Goal: Task Accomplishment & Management: Use online tool/utility

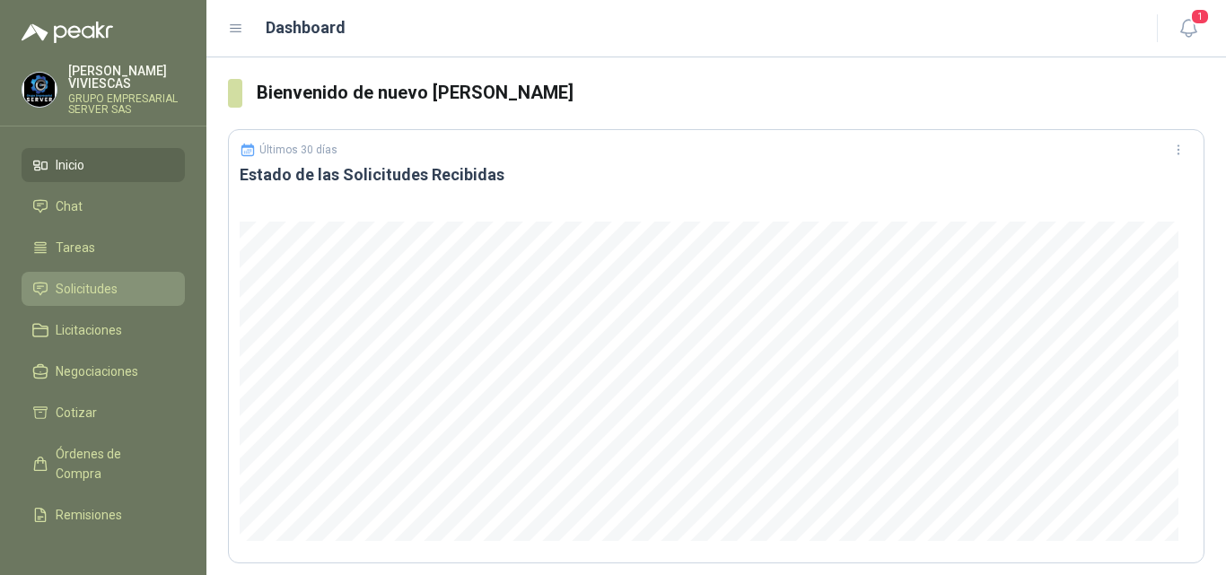
click at [75, 282] on span "Solicitudes" at bounding box center [87, 289] width 62 height 20
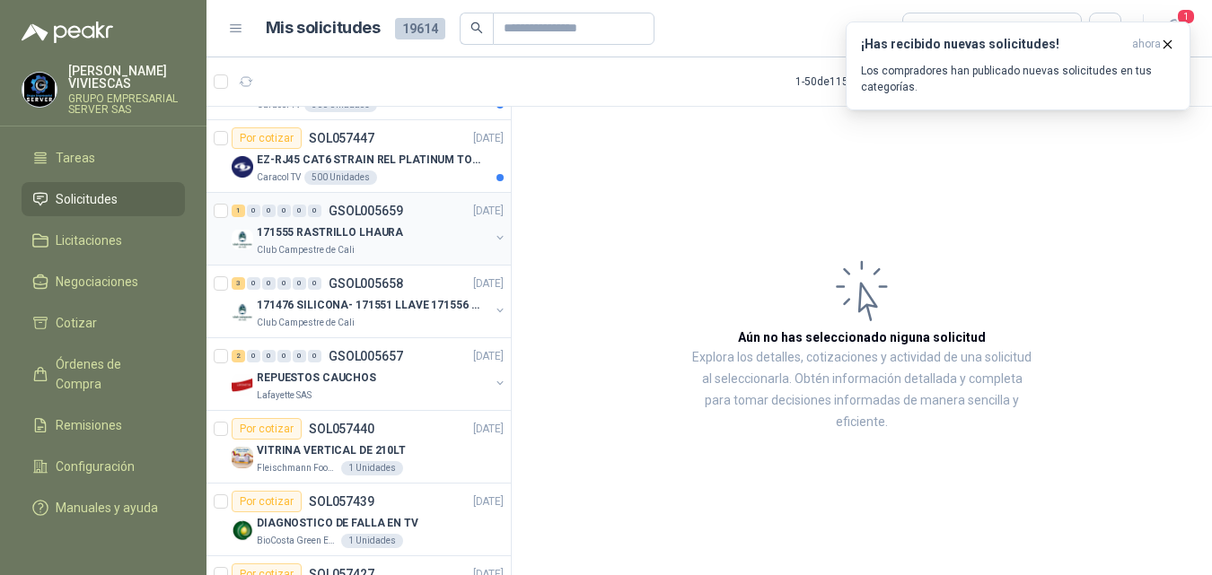
click at [365, 226] on p "171555 RASTRILLO LHAURA" at bounding box center [330, 232] width 146 height 17
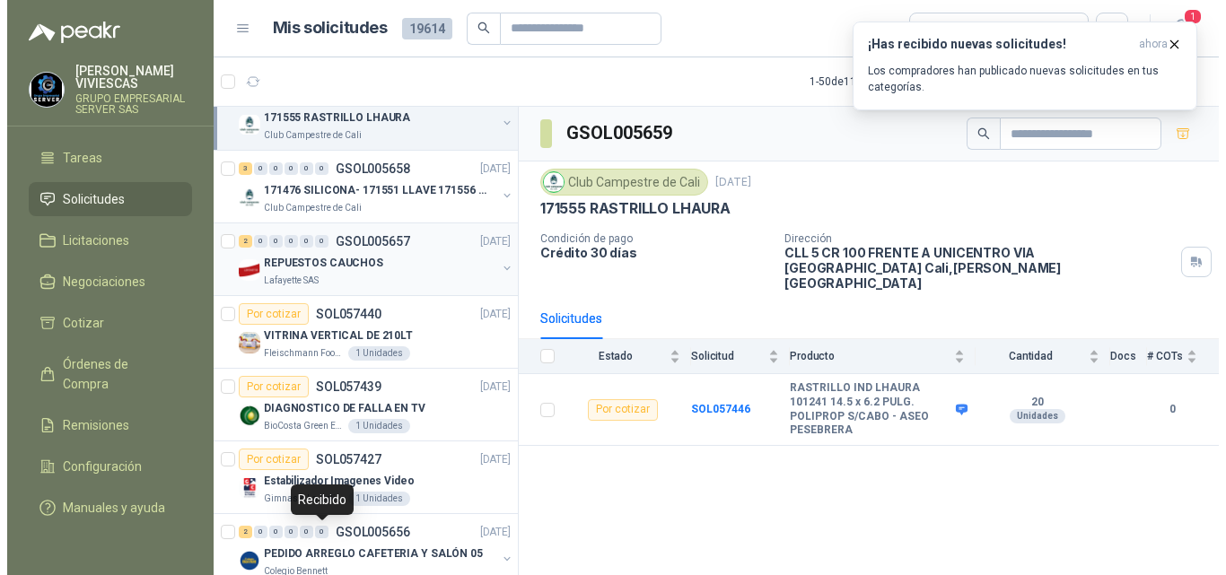
scroll to position [1256, 0]
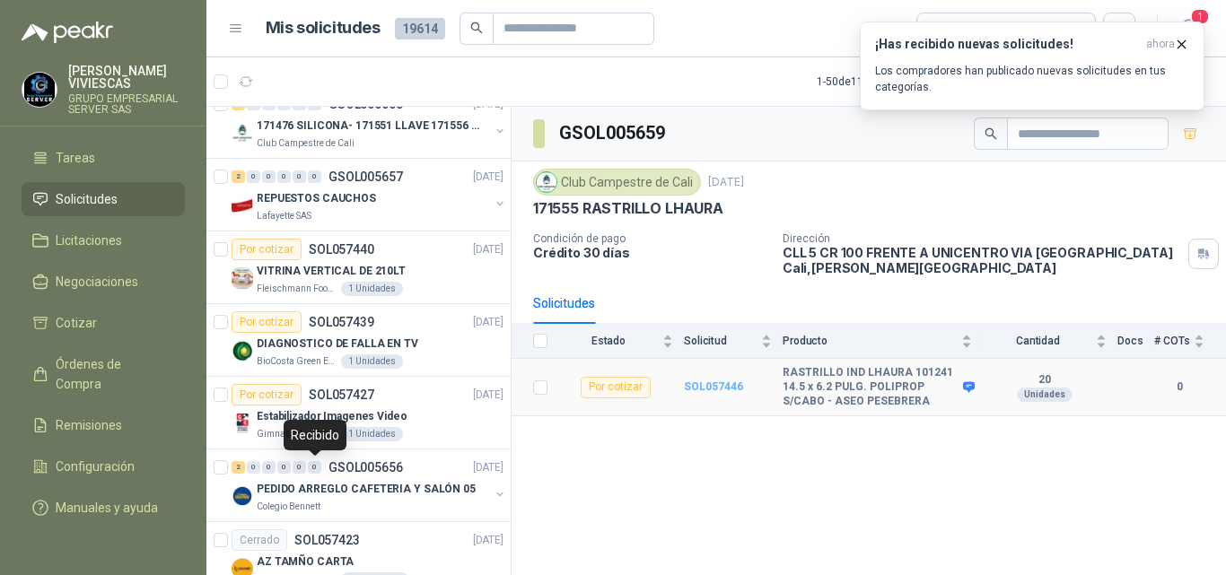
click at [722, 382] on b "SOL057446" at bounding box center [713, 387] width 59 height 13
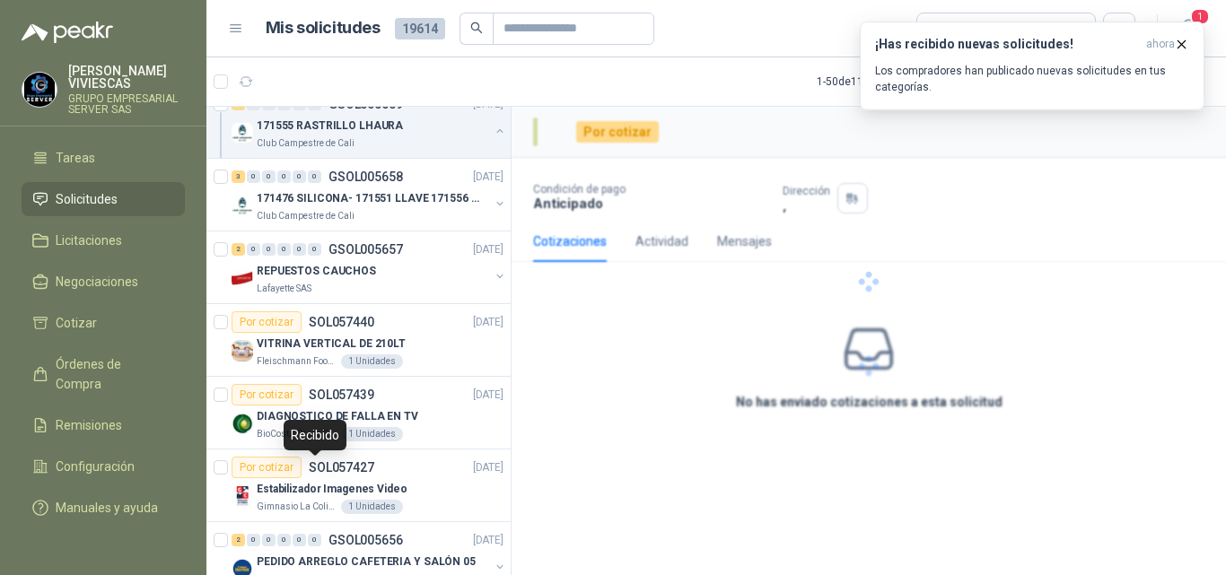
scroll to position [1329, 0]
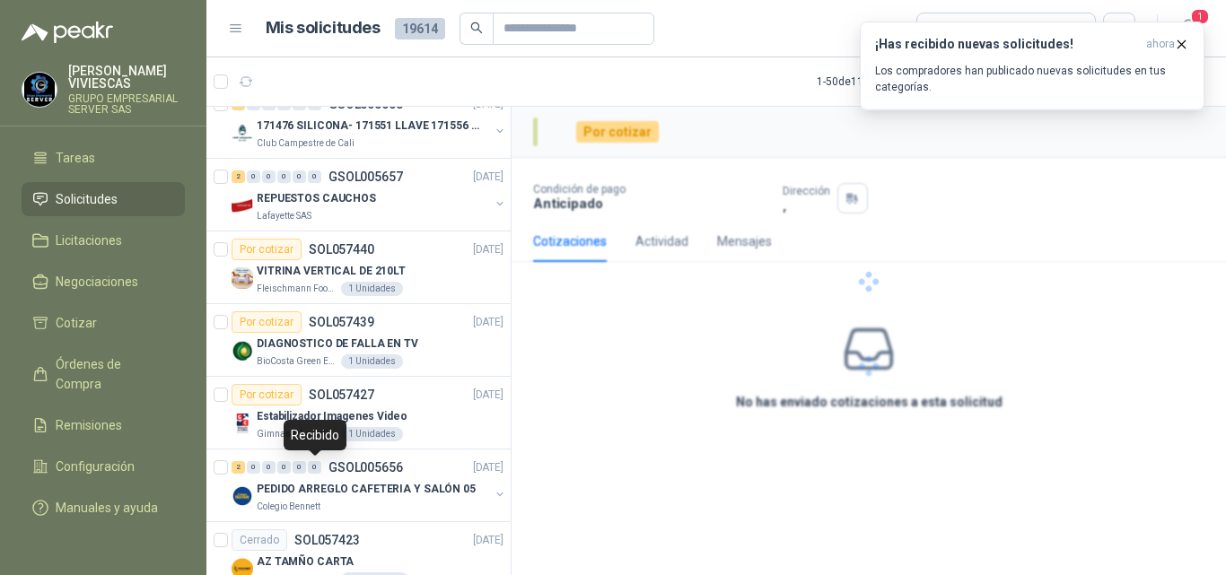
click at [722, 383] on div at bounding box center [869, 282] width 714 height 350
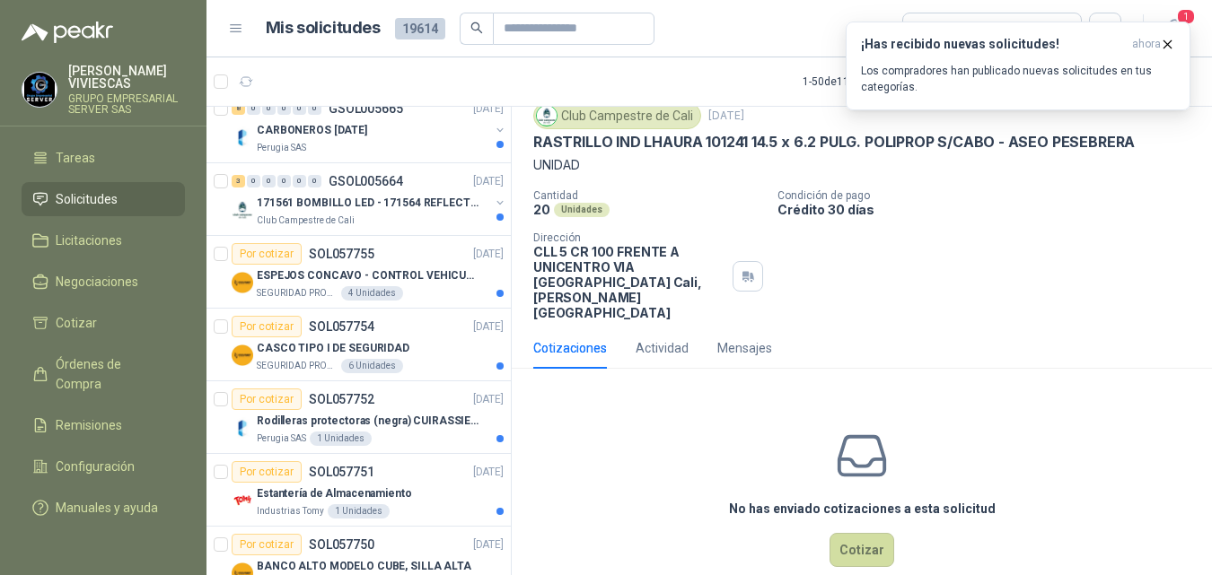
scroll to position [0, 0]
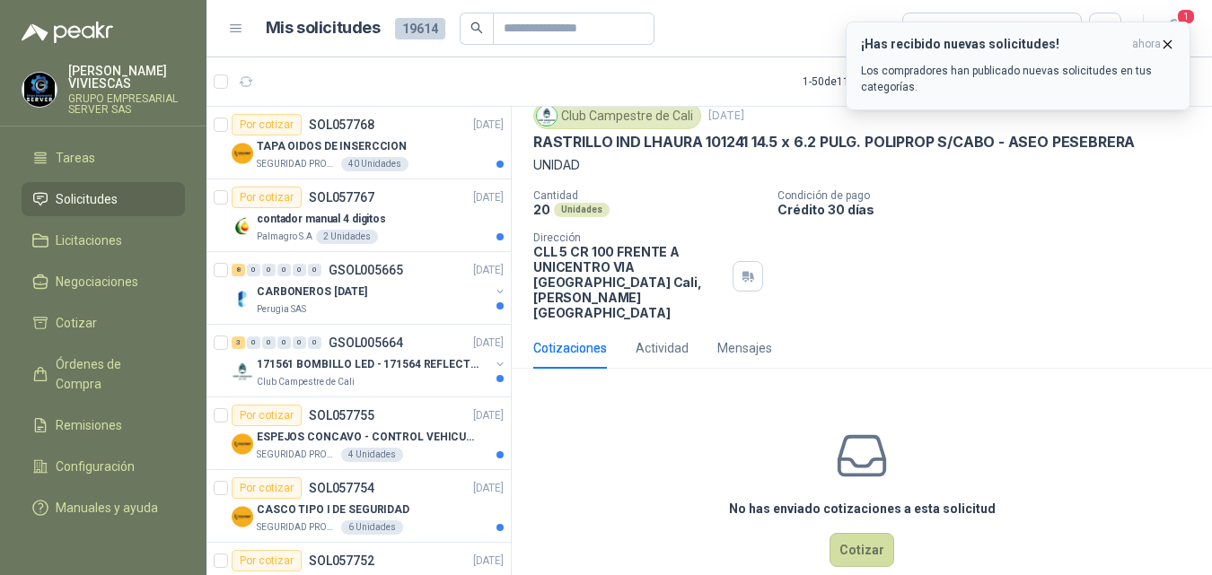
click at [1173, 39] on icon "button" at bounding box center [1166, 44] width 15 height 15
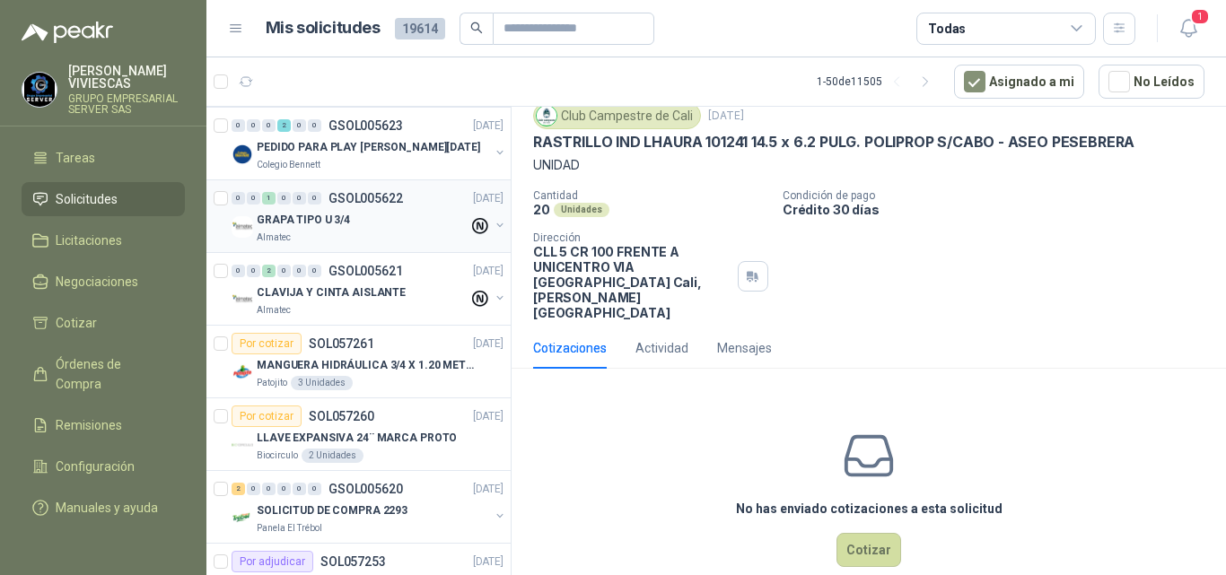
scroll to position [2962, 0]
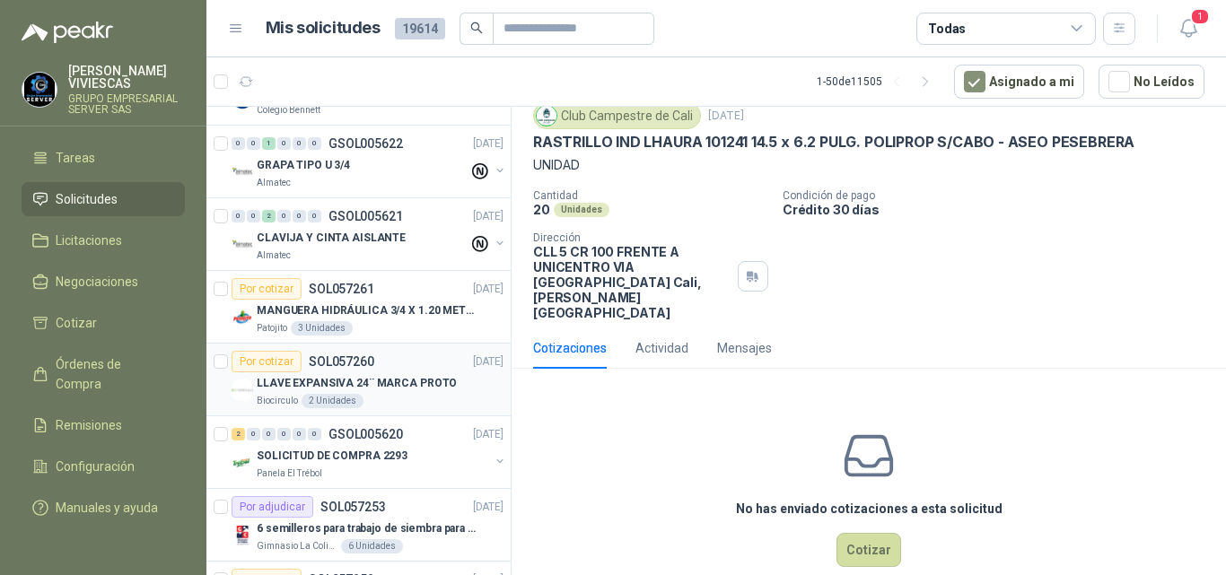
click at [328, 373] on div "LLAVE EXPANSIVA 24¨ MARCA PROTO" at bounding box center [380, 383] width 247 height 22
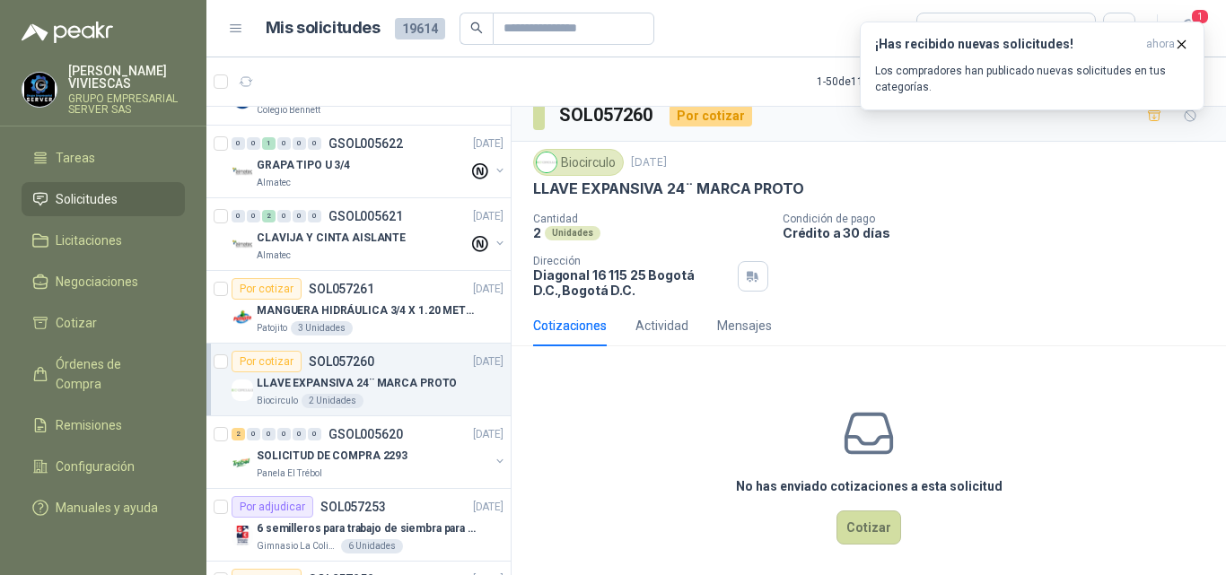
scroll to position [24, 0]
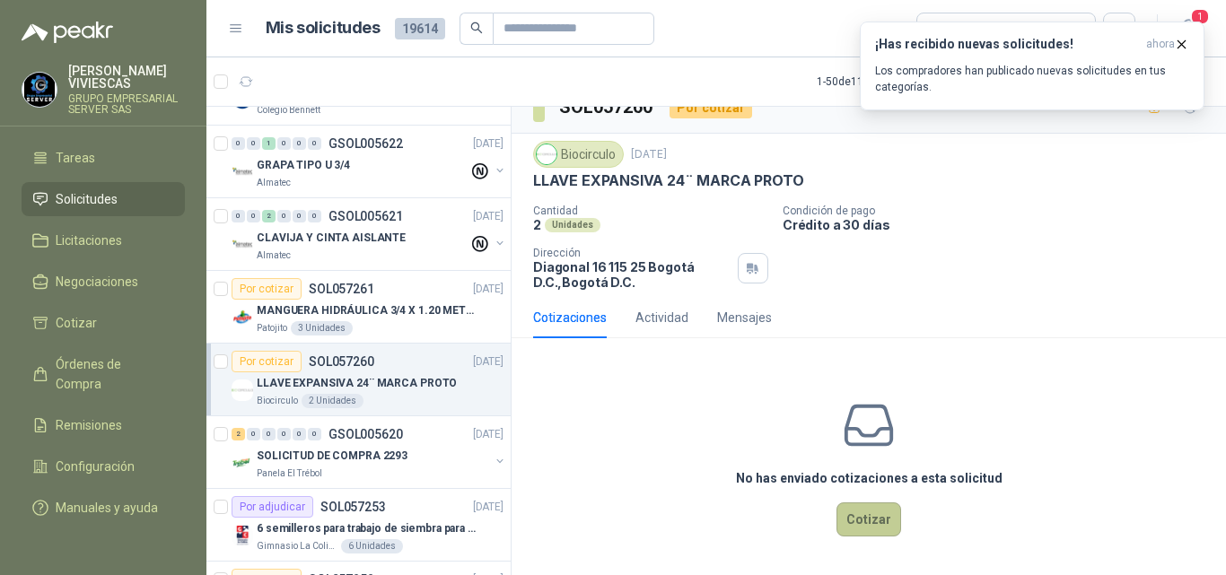
click at [853, 513] on button "Cotizar" at bounding box center [868, 520] width 65 height 34
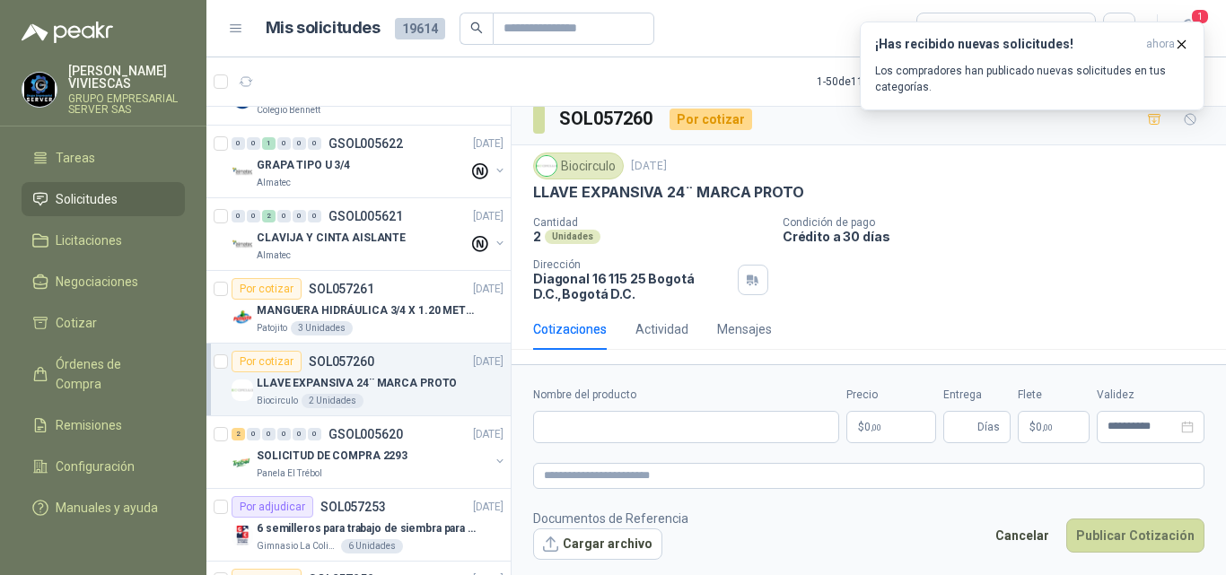
scroll to position [13, 0]
click at [565, 430] on input "Nombre del producto" at bounding box center [686, 427] width 306 height 32
type input "**********"
click at [873, 429] on body "RODRIGO VIVIESCAS GRUPO EMPRESARIAL SERVER SAS Inicio Chat Tareas Solicitudes L…" at bounding box center [613, 287] width 1226 height 575
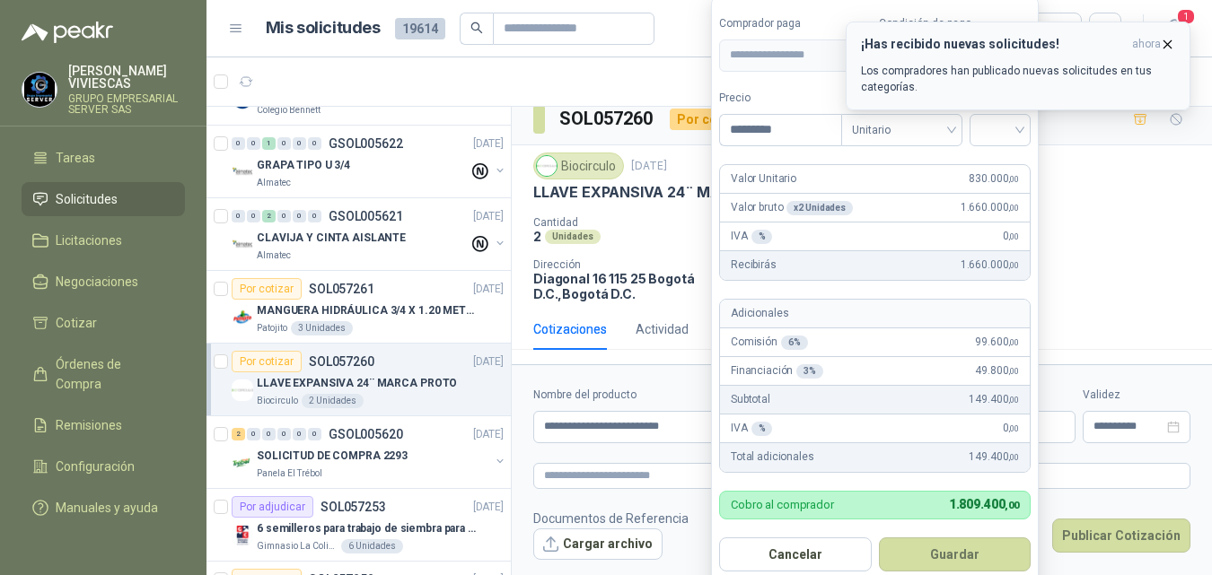
type input "*********"
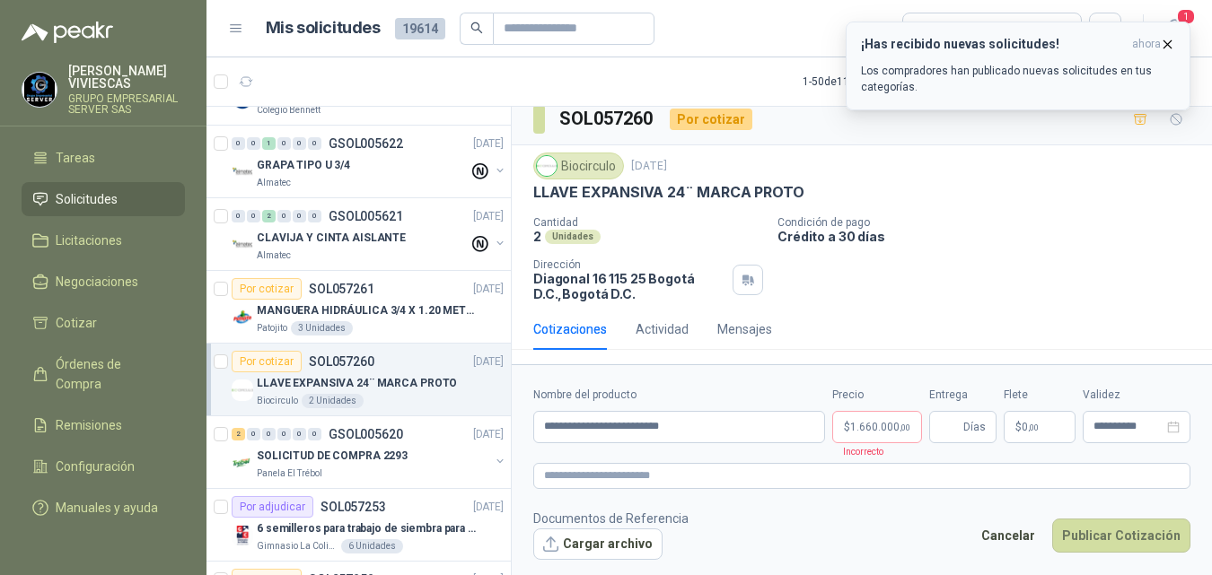
click at [1167, 45] on icon "button" at bounding box center [1167, 43] width 7 height 7
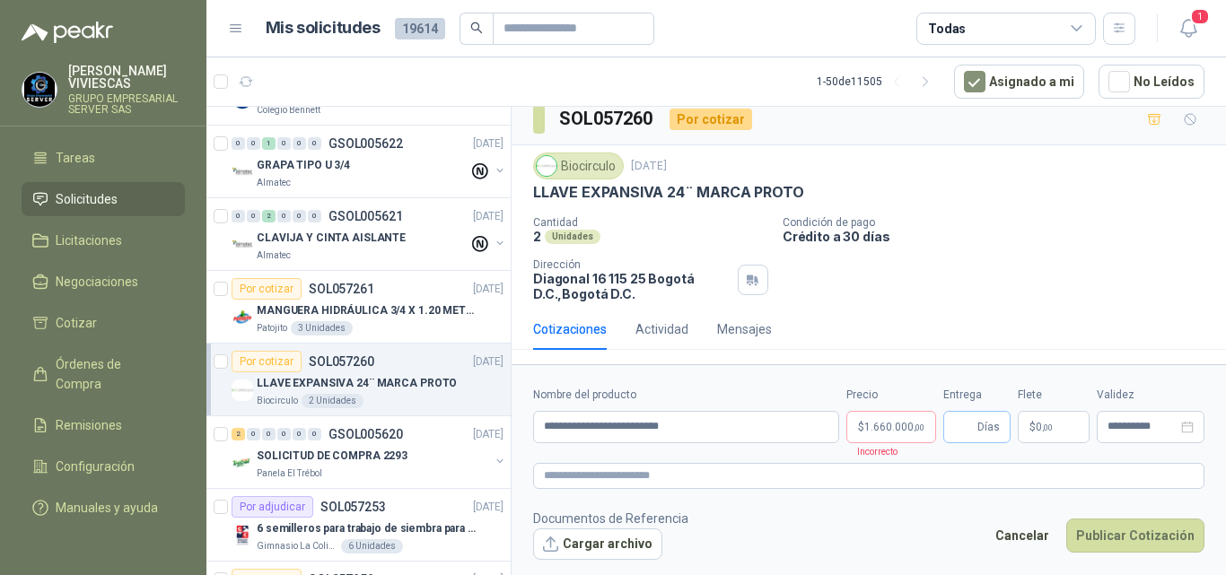
click at [987, 424] on span "Días" at bounding box center [988, 427] width 22 height 31
click at [1042, 424] on span ",00" at bounding box center [1047, 428] width 11 height 10
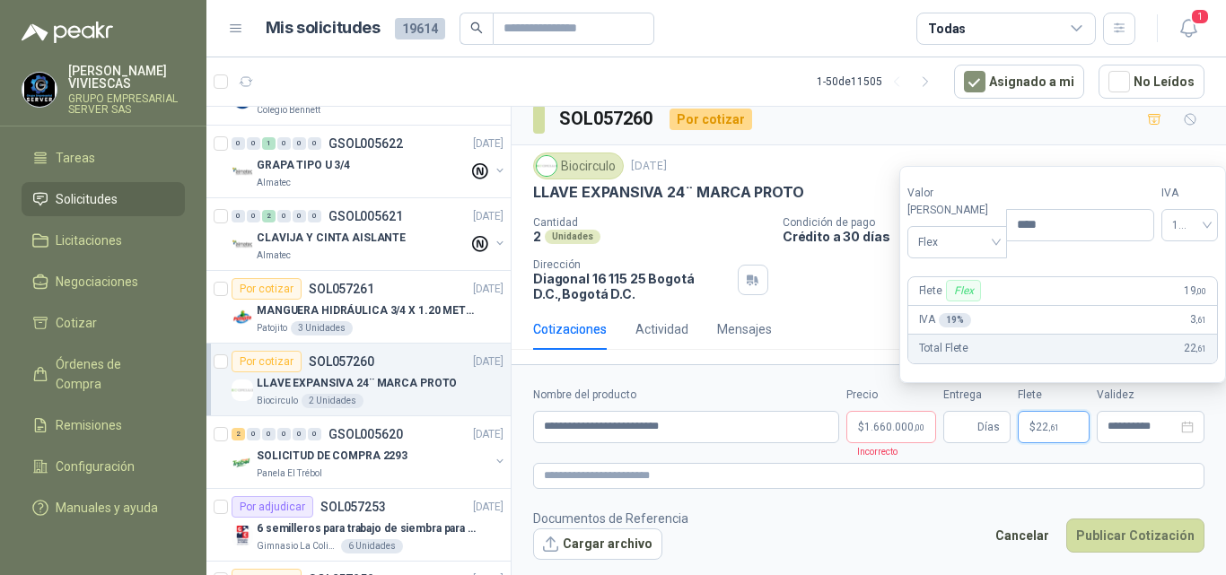
type input "****"
click at [840, 137] on div "SOL057260 Por cotizar" at bounding box center [869, 119] width 714 height 51
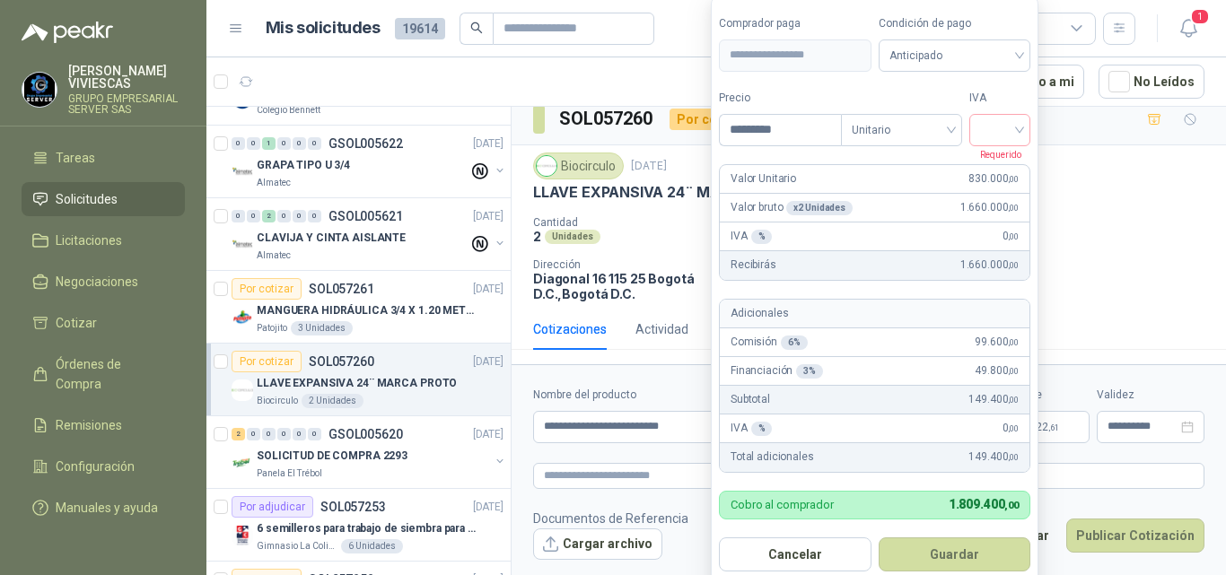
click at [887, 428] on body "RODRIGO VIVIESCAS GRUPO EMPRESARIAL SERVER SAS Inicio Chat Tareas Solicitudes L…" at bounding box center [613, 287] width 1226 height 575
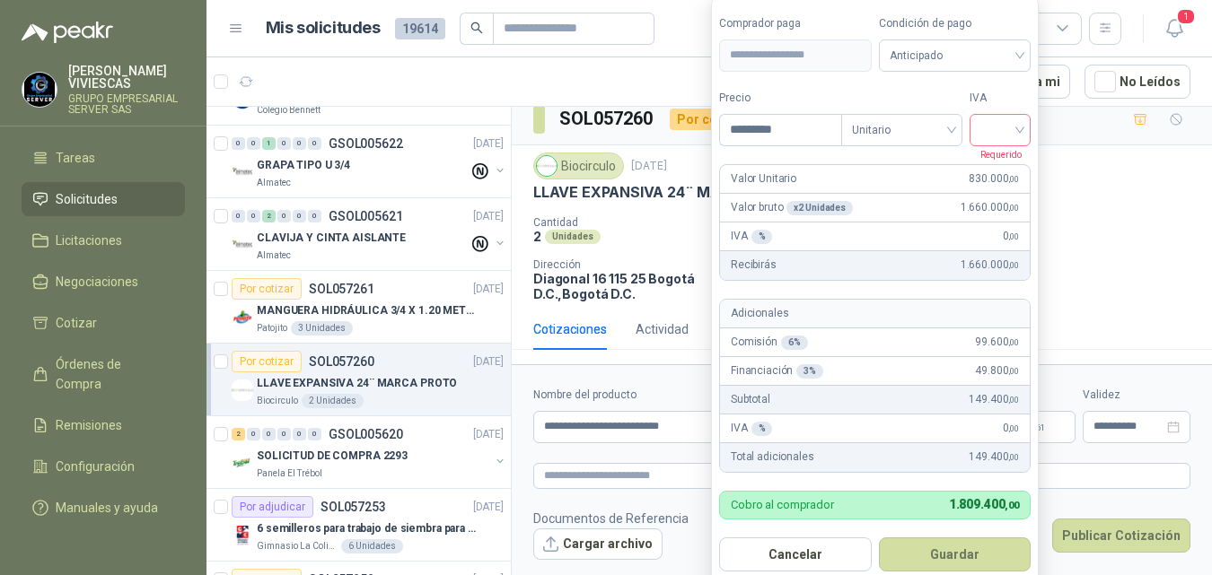
click at [991, 129] on input "search" at bounding box center [999, 128] width 39 height 27
click at [990, 164] on div "19%" at bounding box center [1003, 168] width 33 height 20
click at [963, 551] on button "Guardar" at bounding box center [957, 555] width 154 height 34
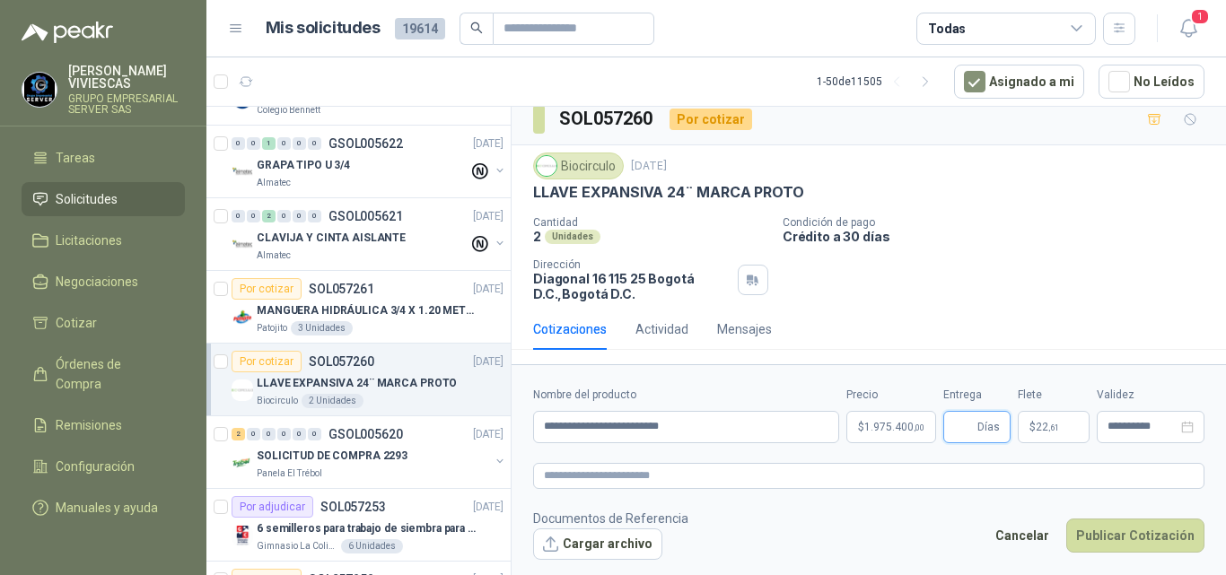
click at [967, 427] on input "Entrega" at bounding box center [964, 427] width 20 height 31
type input "*"
click at [1042, 425] on span "22 ,61" at bounding box center [1047, 427] width 23 height 11
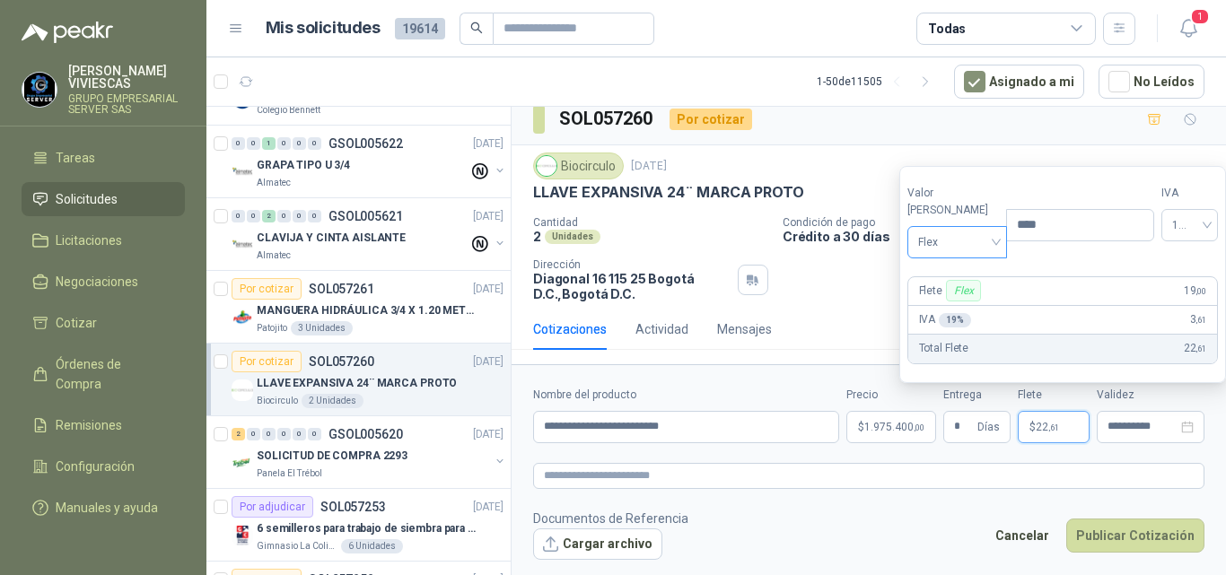
click at [936, 247] on span "Flex" at bounding box center [957, 242] width 78 height 27
click at [939, 304] on div "Incluido" at bounding box center [953, 309] width 63 height 20
type input "***"
click at [853, 182] on div "Biocirculo 25 sept, 2025 LLAVE EXPANSIVA 24¨ MARCA PROTO" at bounding box center [868, 177] width 671 height 49
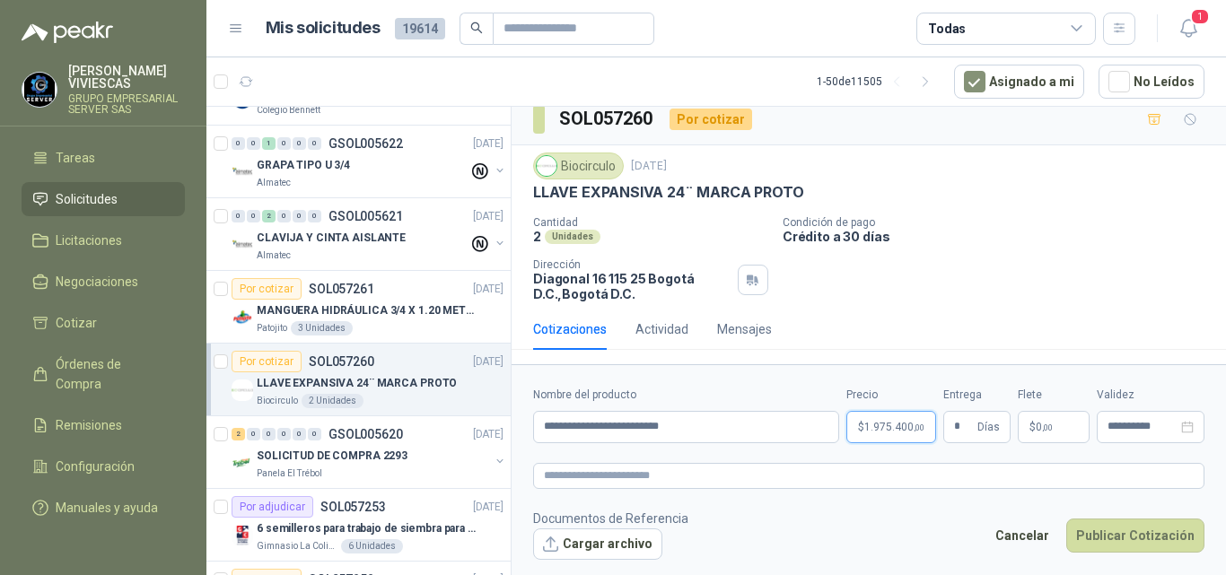
click at [904, 424] on span "1.975.400 ,00" at bounding box center [894, 427] width 60 height 11
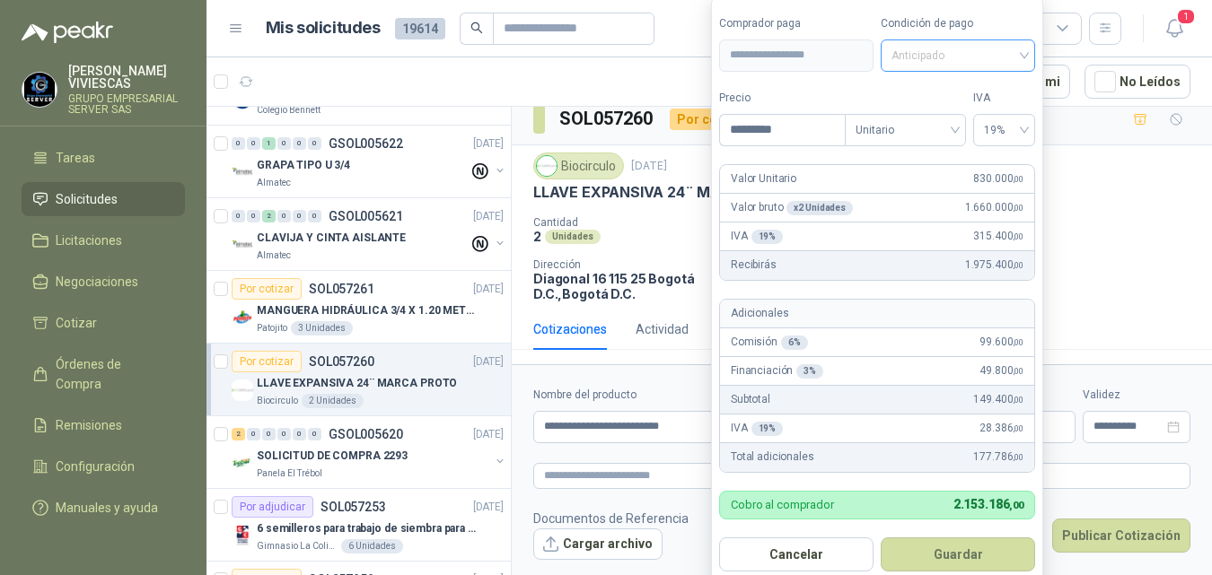
click at [931, 42] on span "Anticipado" at bounding box center [957, 55] width 133 height 27
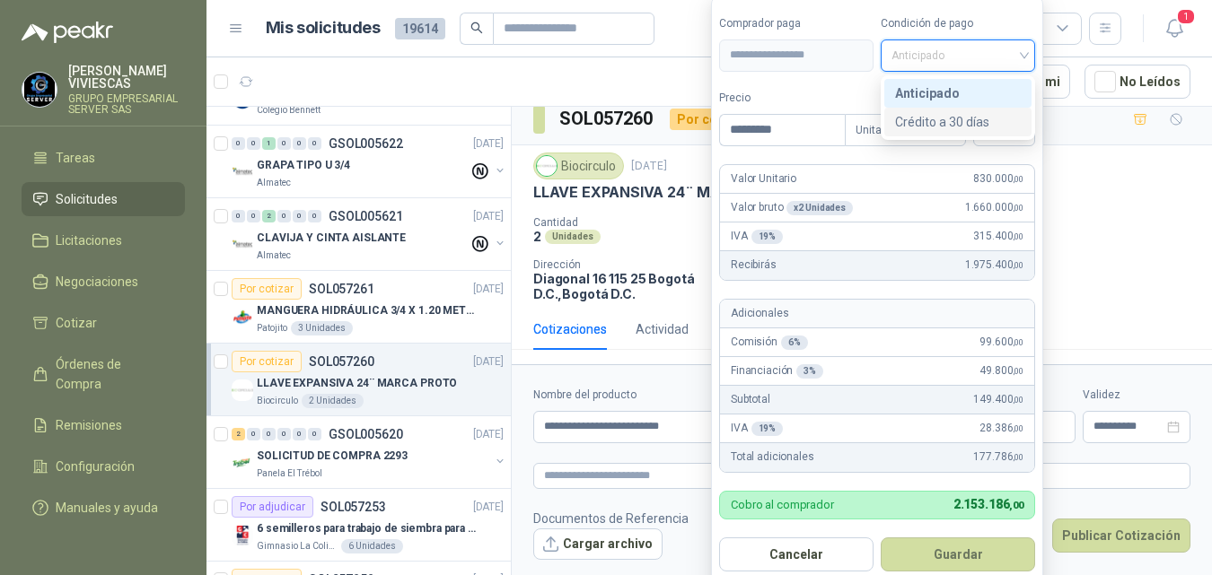
click at [934, 118] on div "Crédito a 30 días" at bounding box center [958, 122] width 126 height 20
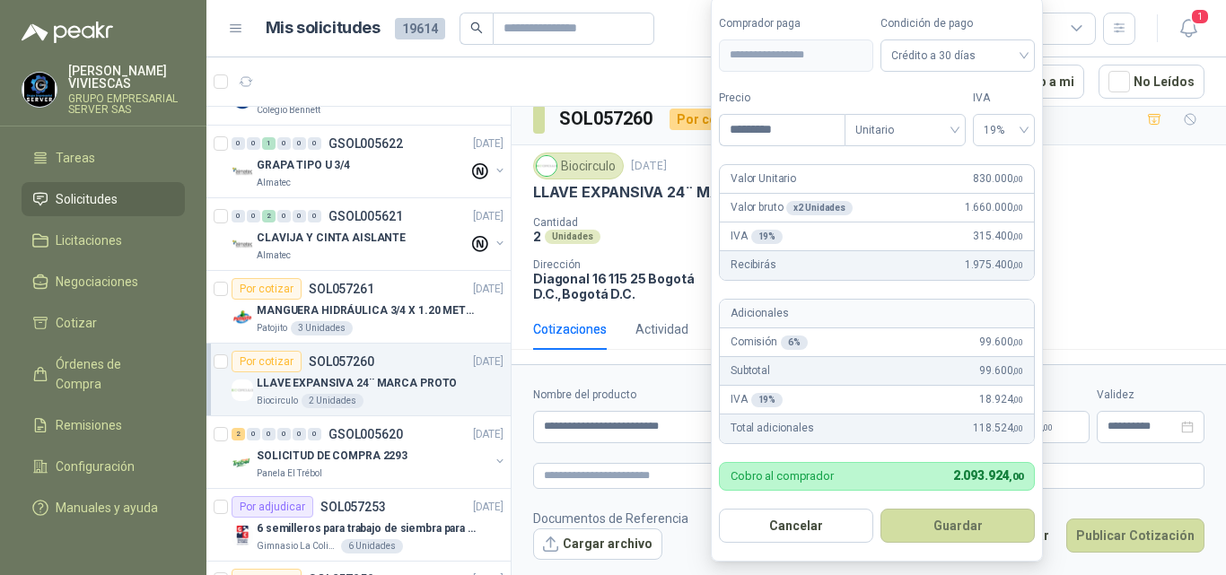
click at [968, 519] on button "Guardar" at bounding box center [957, 526] width 154 height 34
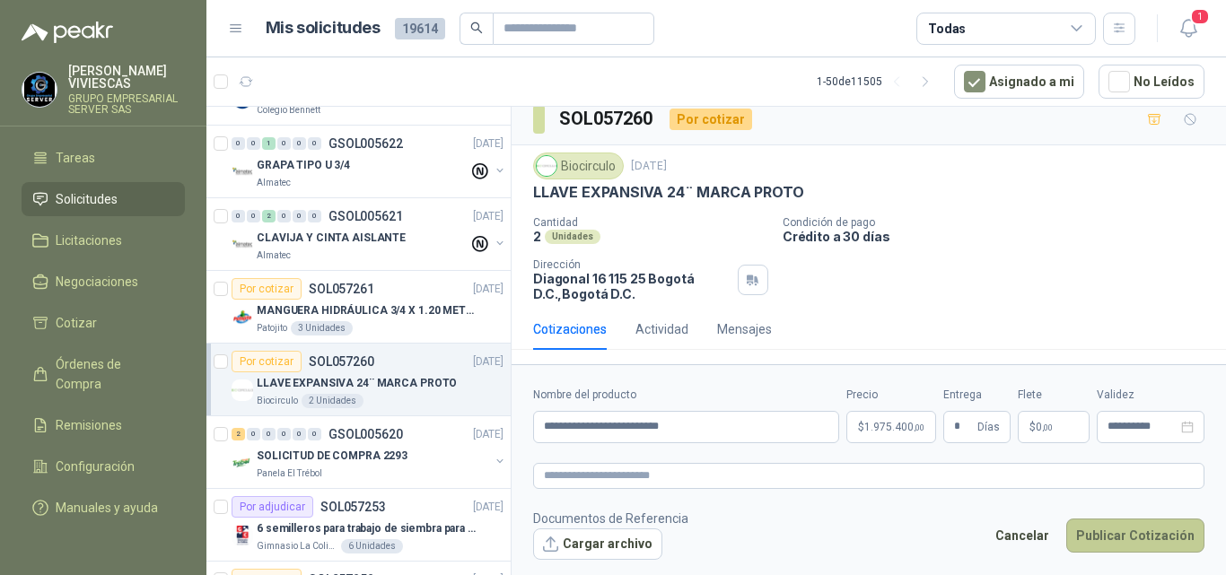
click at [1136, 531] on button "Publicar Cotización" at bounding box center [1135, 536] width 138 height 34
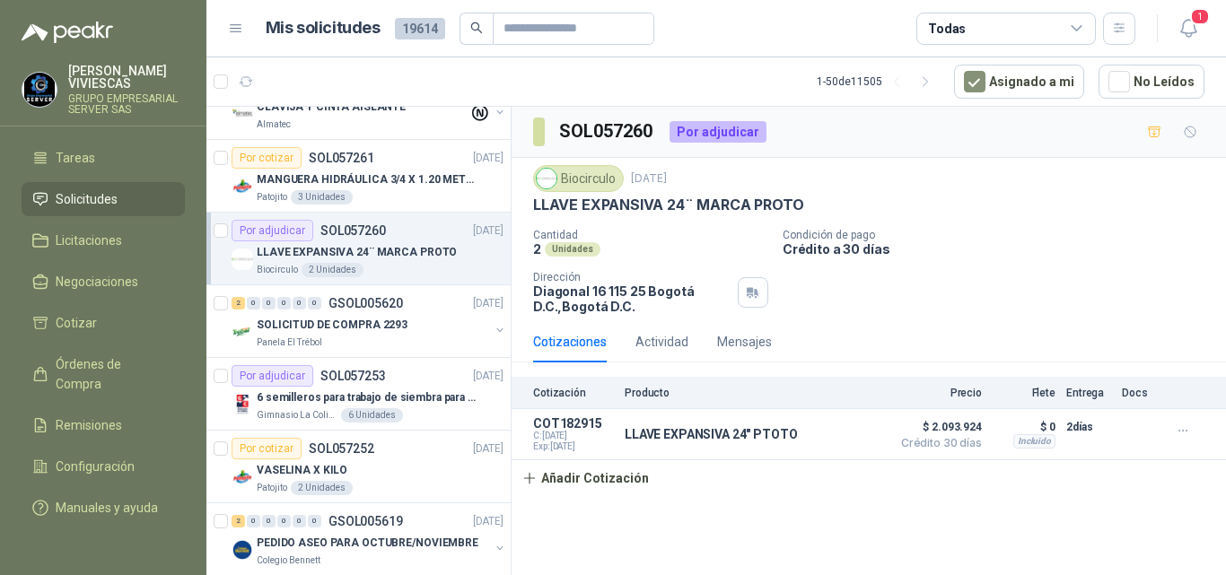
scroll to position [3272, 0]
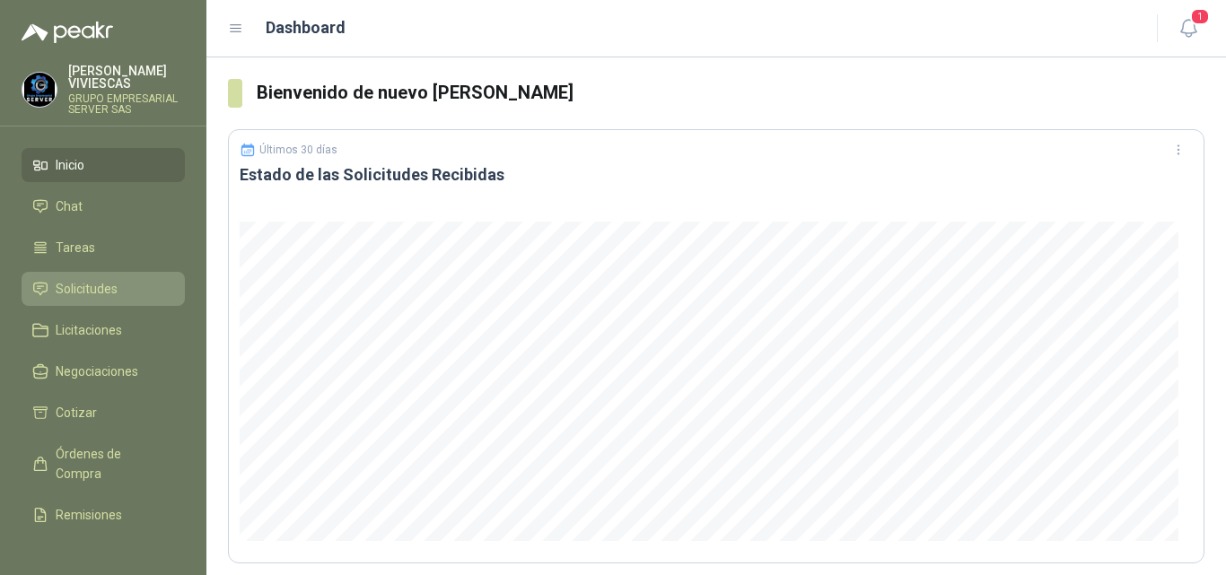
click at [109, 282] on span "Solicitudes" at bounding box center [87, 289] width 62 height 20
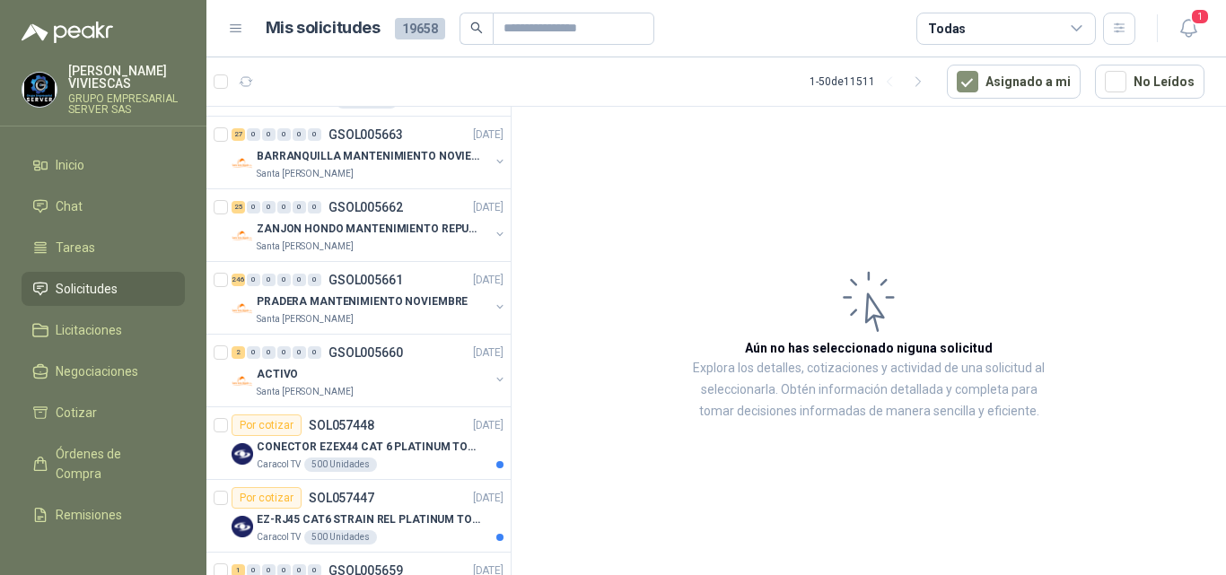
scroll to position [1256, 0]
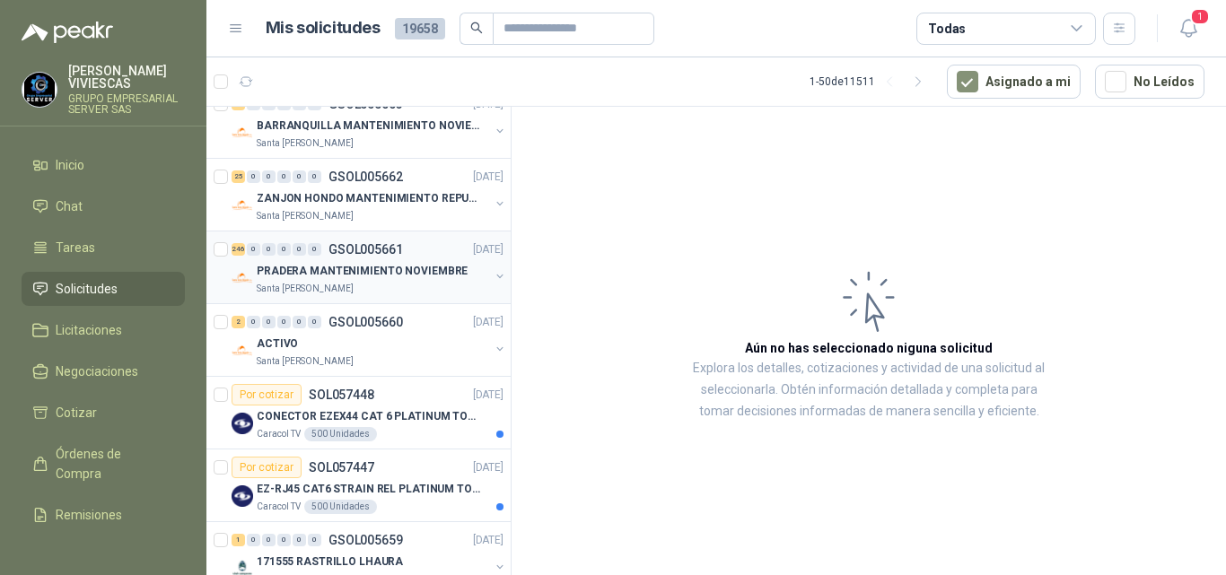
click at [362, 270] on p "PRADERA MANTENIMIENTO NOVIEMBRE" at bounding box center [362, 271] width 211 height 17
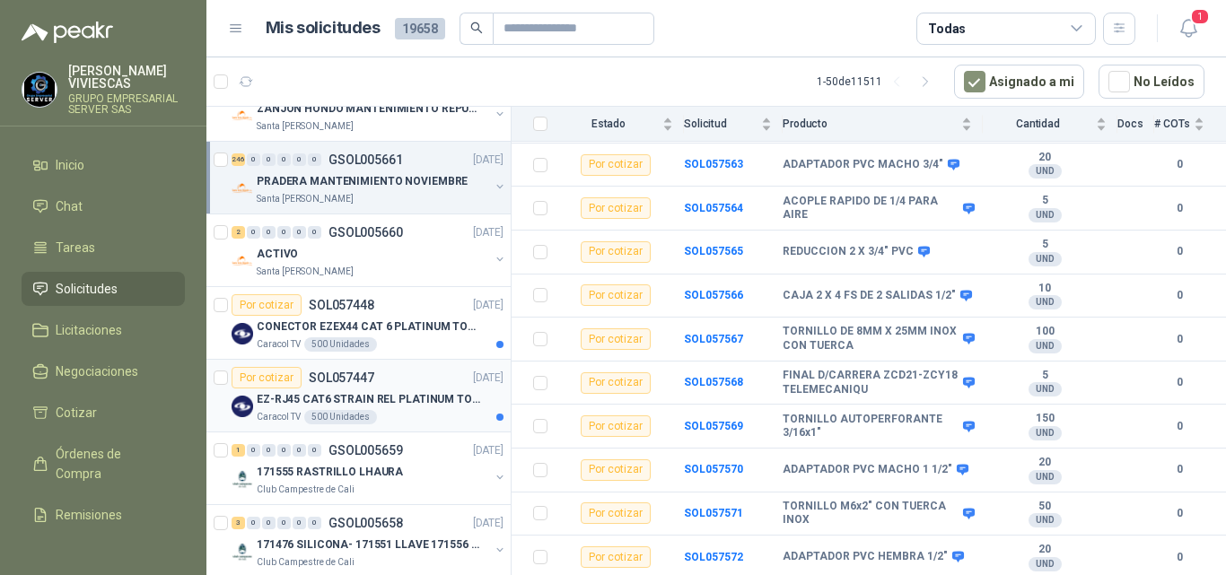
scroll to position [1436, 0]
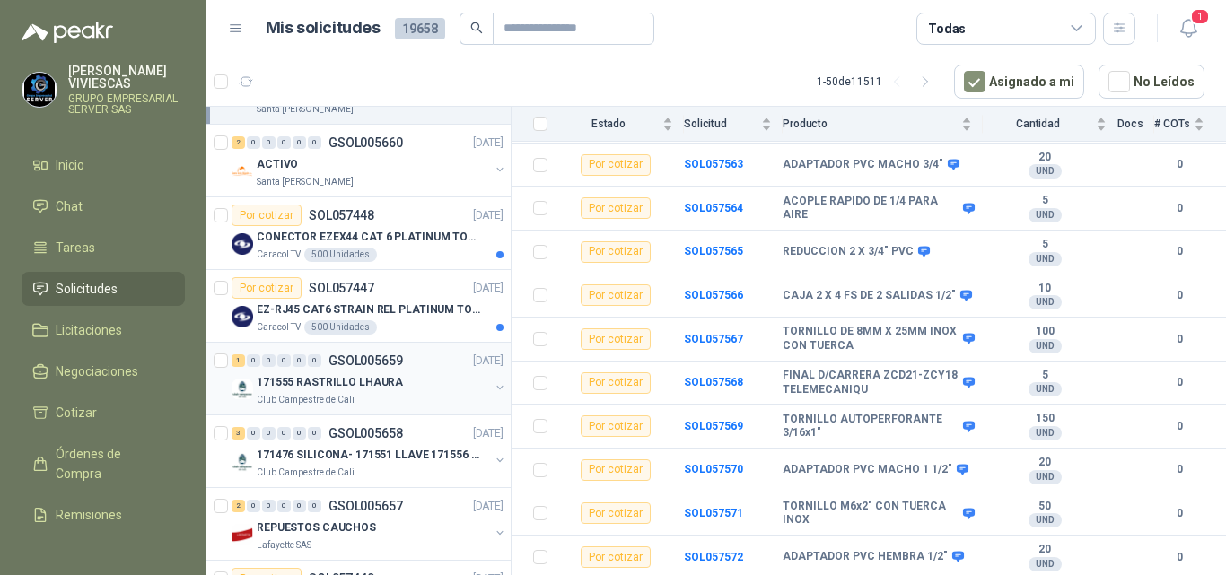
click at [341, 381] on p "171555 RASTRILLO LHAURA" at bounding box center [330, 382] width 146 height 17
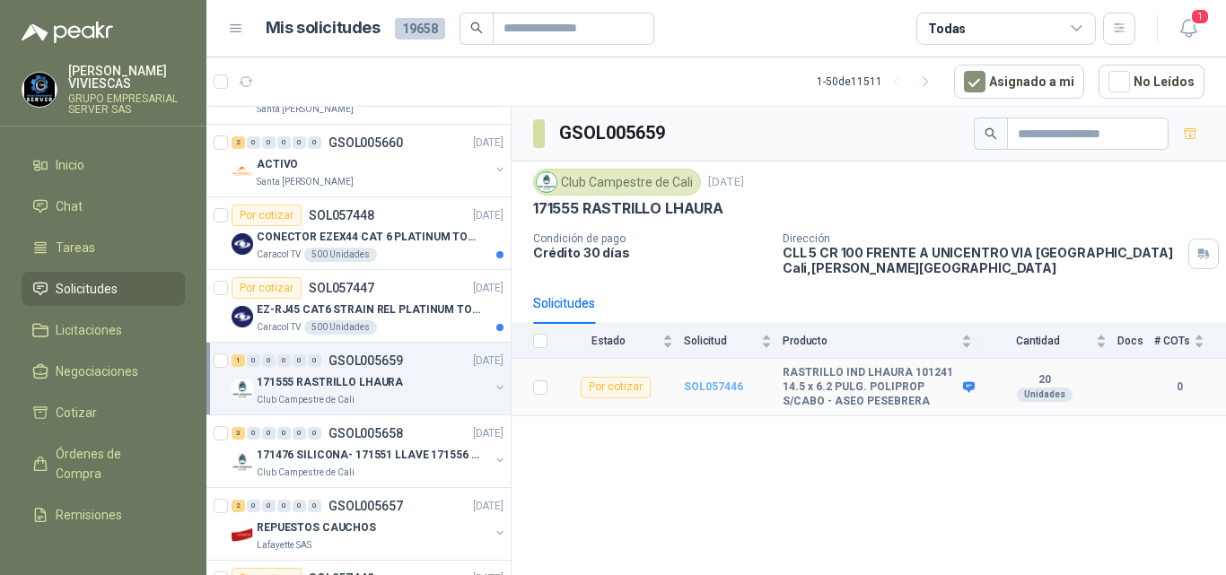
click at [709, 384] on b "SOL057446" at bounding box center [713, 387] width 59 height 13
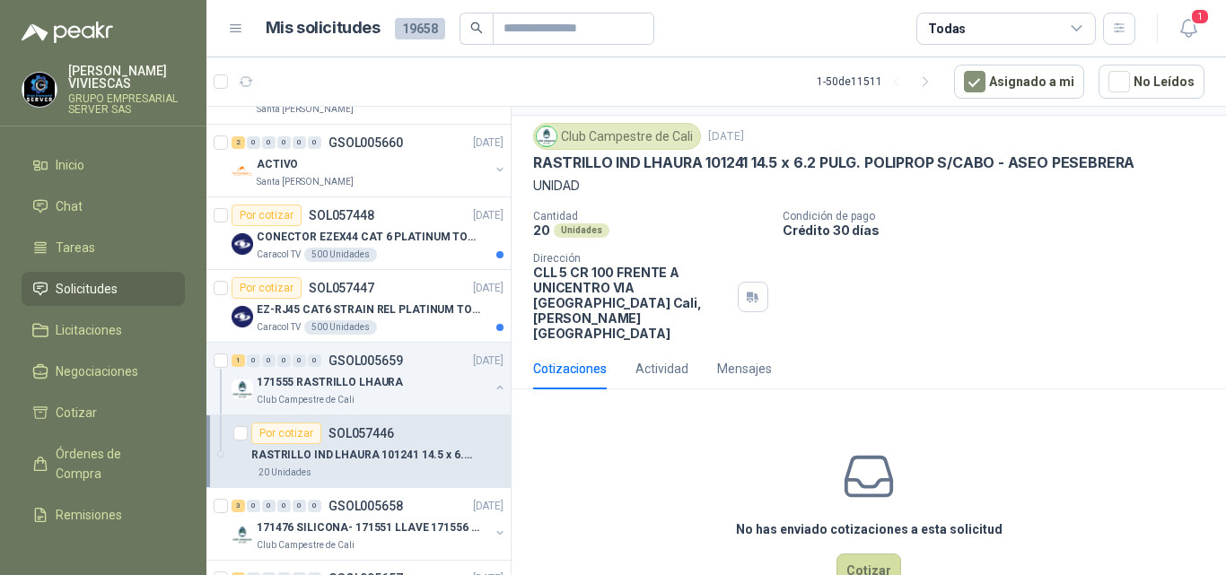
scroll to position [63, 0]
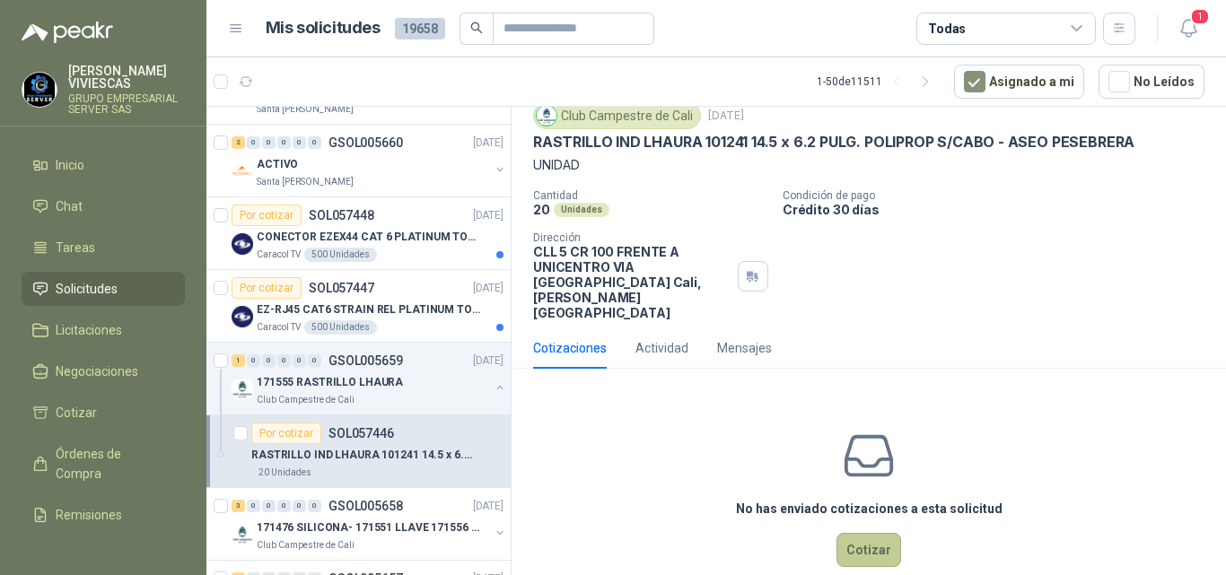
click at [846, 533] on button "Cotizar" at bounding box center [868, 550] width 65 height 34
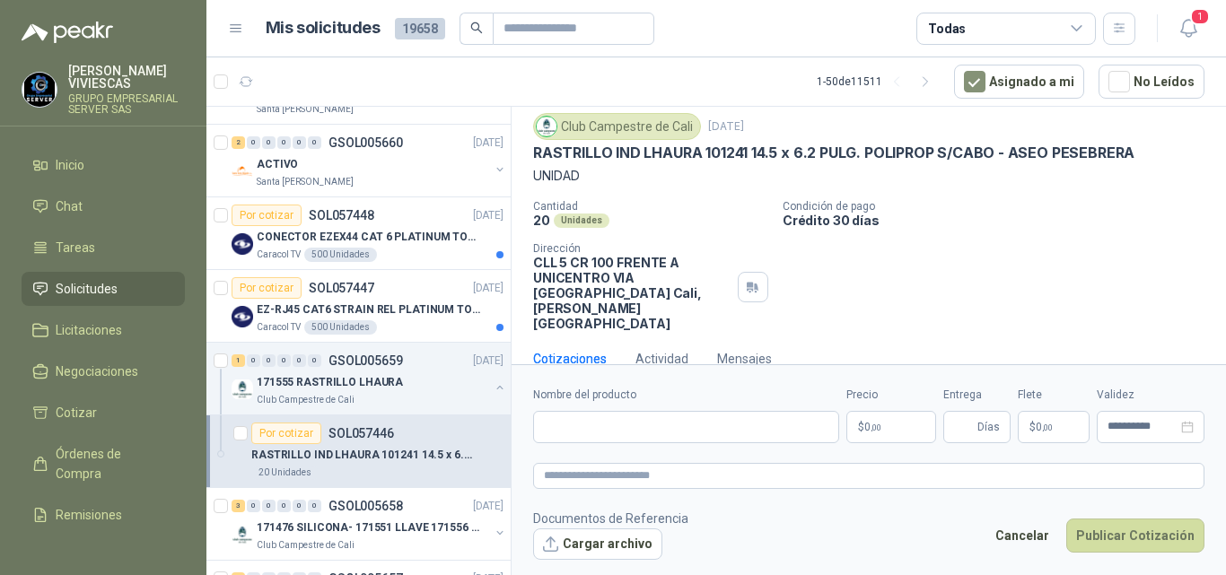
scroll to position [51, 0]
click at [581, 424] on input "Nombre del producto" at bounding box center [686, 427] width 306 height 32
type input "**********"
click at [872, 426] on span ",00" at bounding box center [876, 428] width 11 height 10
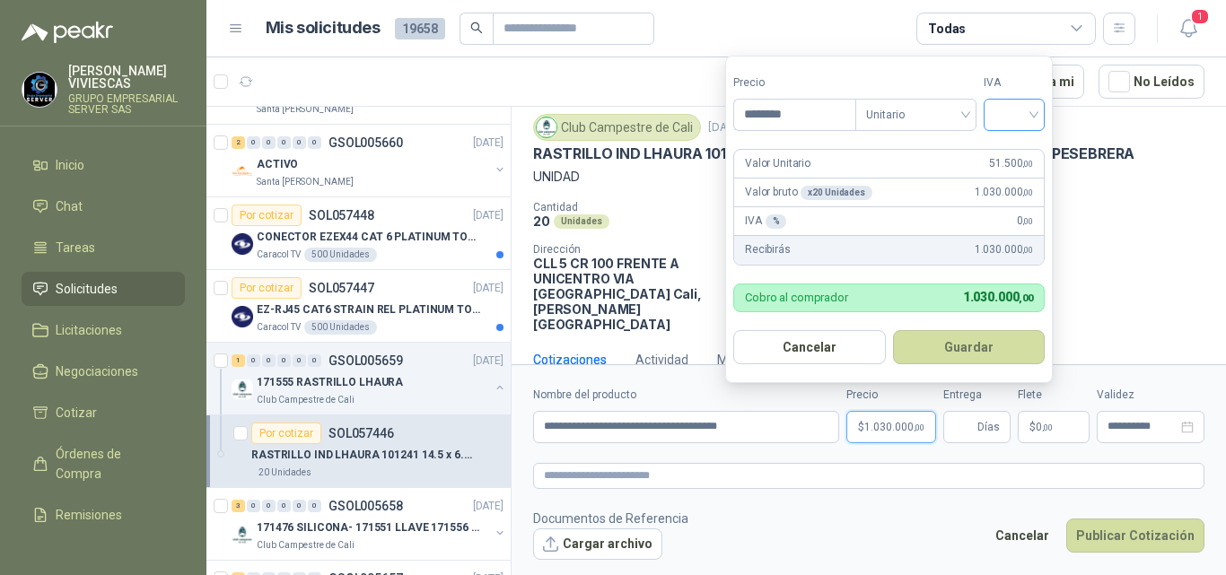
type input "********"
click at [1014, 110] on input "search" at bounding box center [1013, 113] width 39 height 27
click at [1008, 175] on div "5%" at bounding box center [1018, 181] width 33 height 20
click at [984, 349] on button "Guardar" at bounding box center [972, 347] width 154 height 34
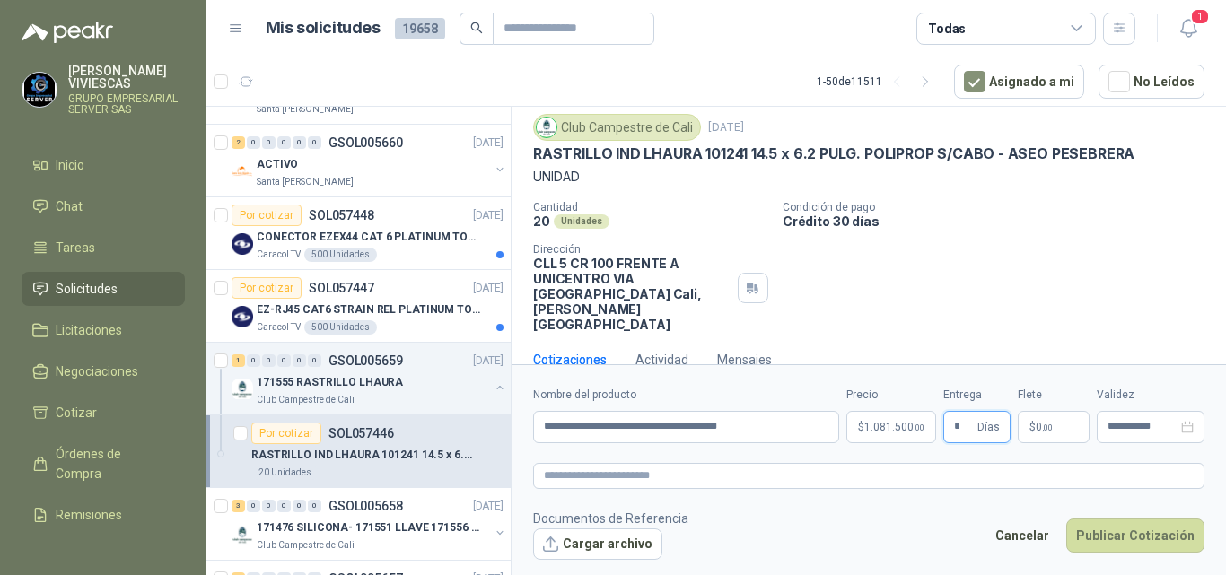
type input "*"
click at [1033, 422] on span "$" at bounding box center [1032, 427] width 6 height 11
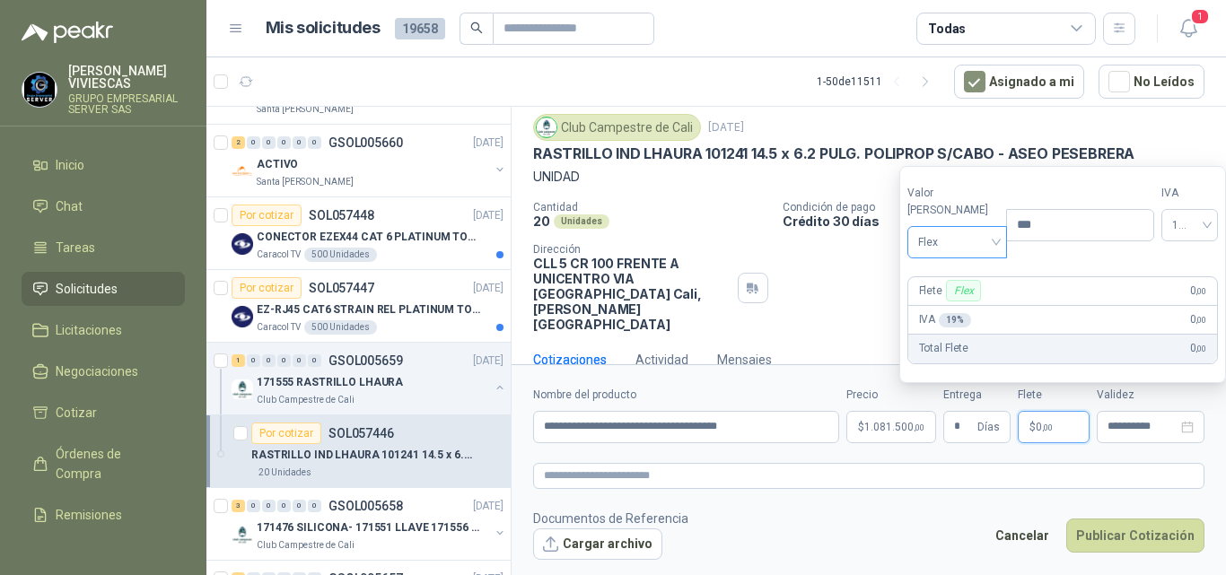
click at [932, 239] on span "Flex" at bounding box center [957, 242] width 78 height 27
click at [947, 304] on div "Incluido" at bounding box center [953, 309] width 63 height 20
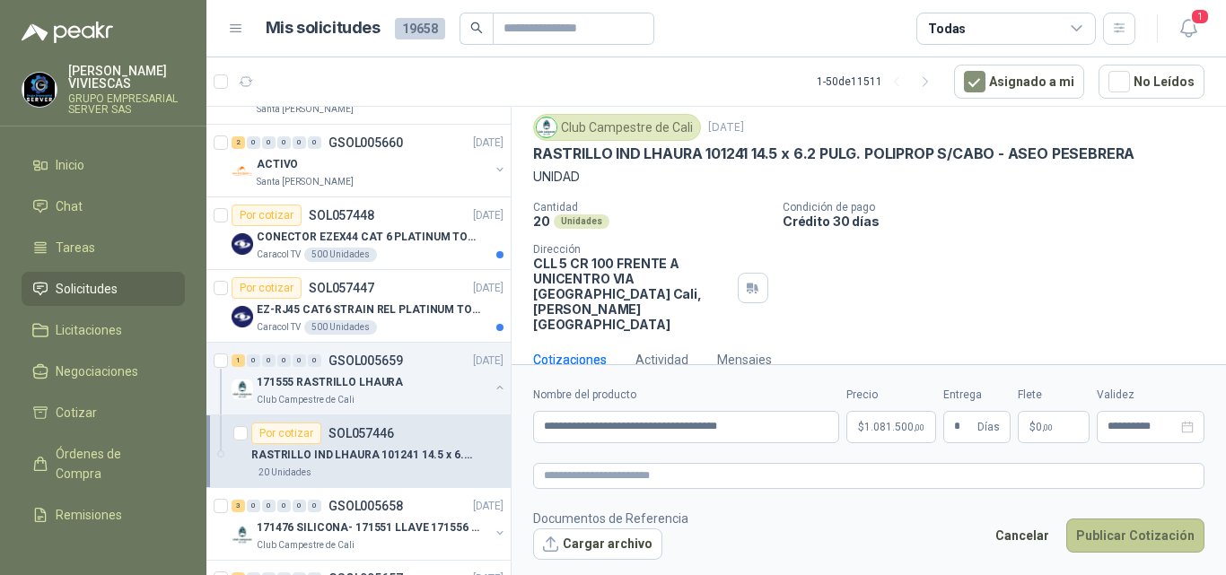
click at [1116, 526] on button "Publicar Cotización" at bounding box center [1135, 536] width 138 height 34
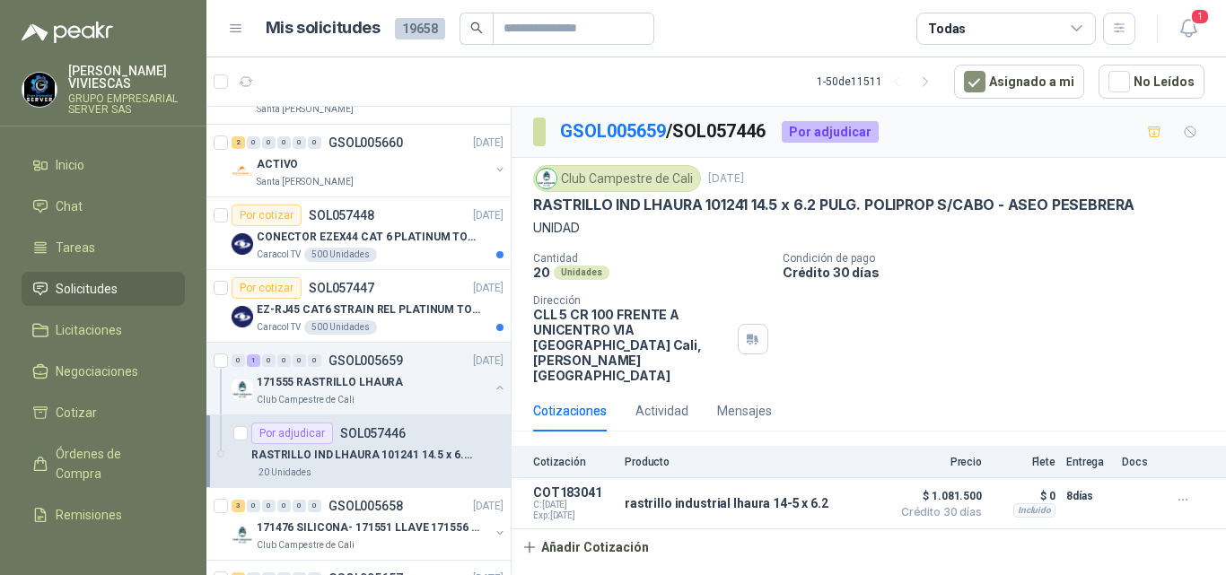
scroll to position [0, 0]
click at [963, 486] on span "$ 1.081.500" at bounding box center [937, 497] width 90 height 22
click at [252, 33] on div "[PERSON_NAME] GRUPO EMPRESARIAL SERVER SAS Inicio Chat Tareas Solicitudes Licit…" at bounding box center [613, 287] width 1226 height 575
